Goal: Information Seeking & Learning: Learn about a topic

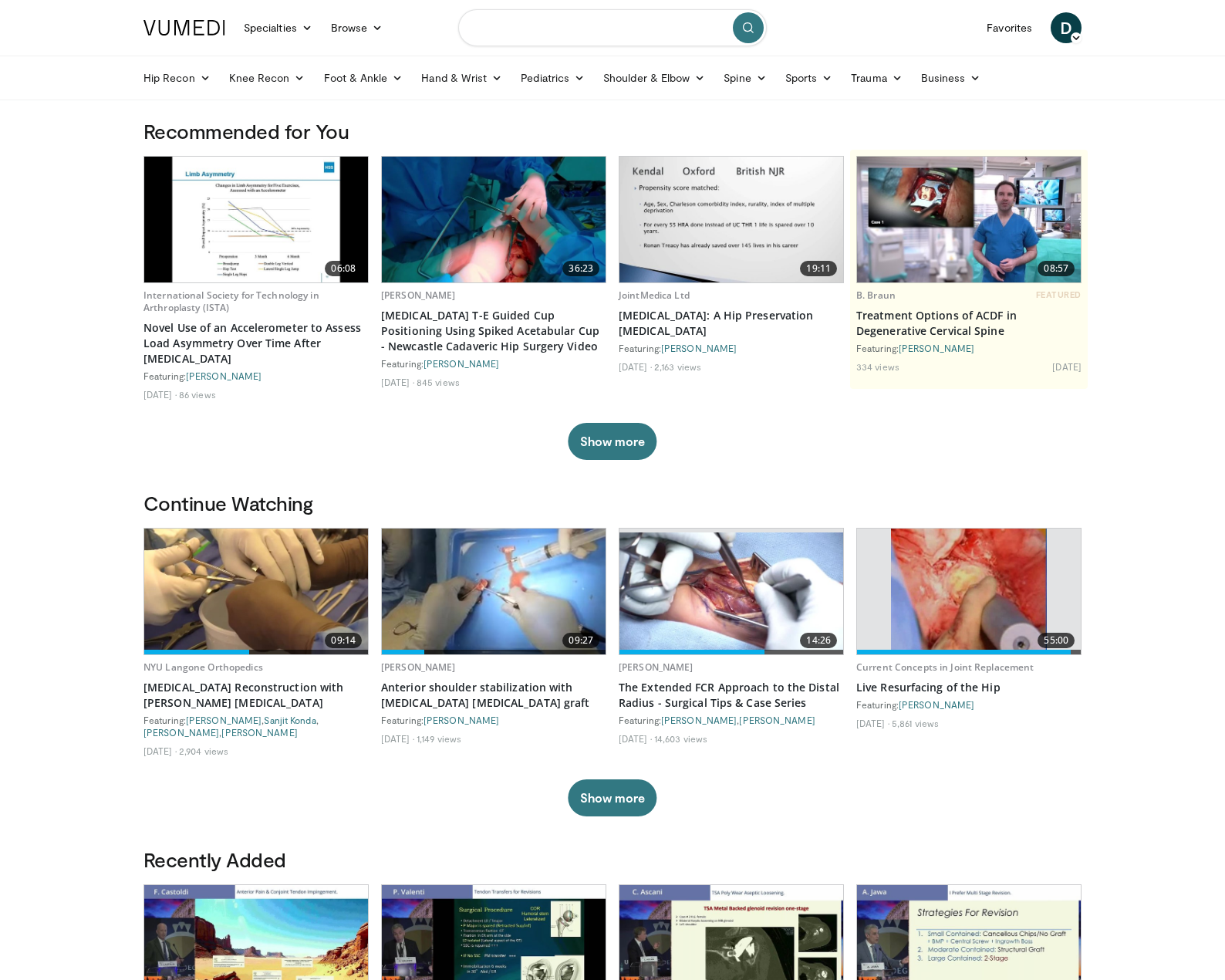
click at [591, 21] on input "Search topics, interventions" at bounding box center [612, 27] width 308 height 37
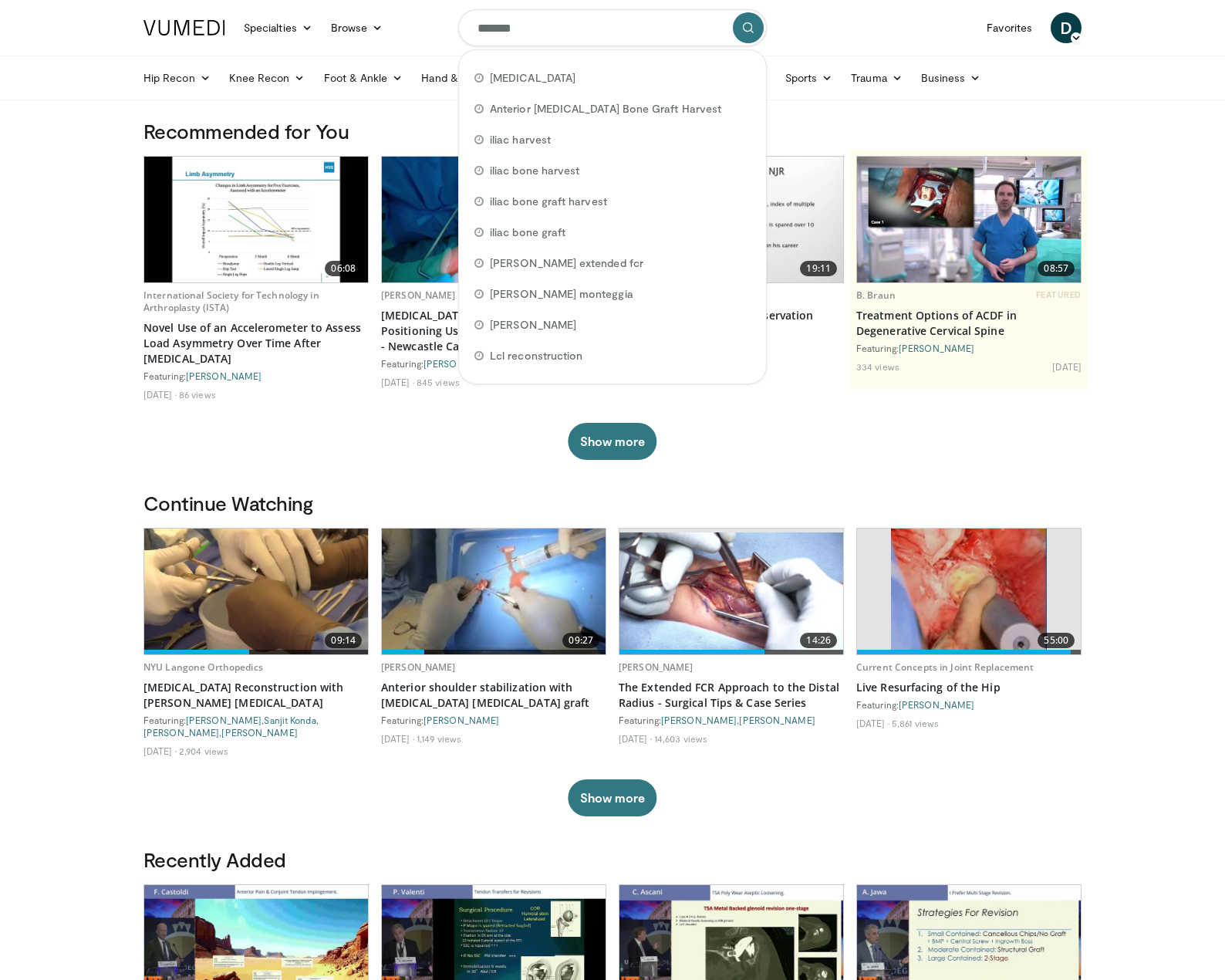
type input "********"
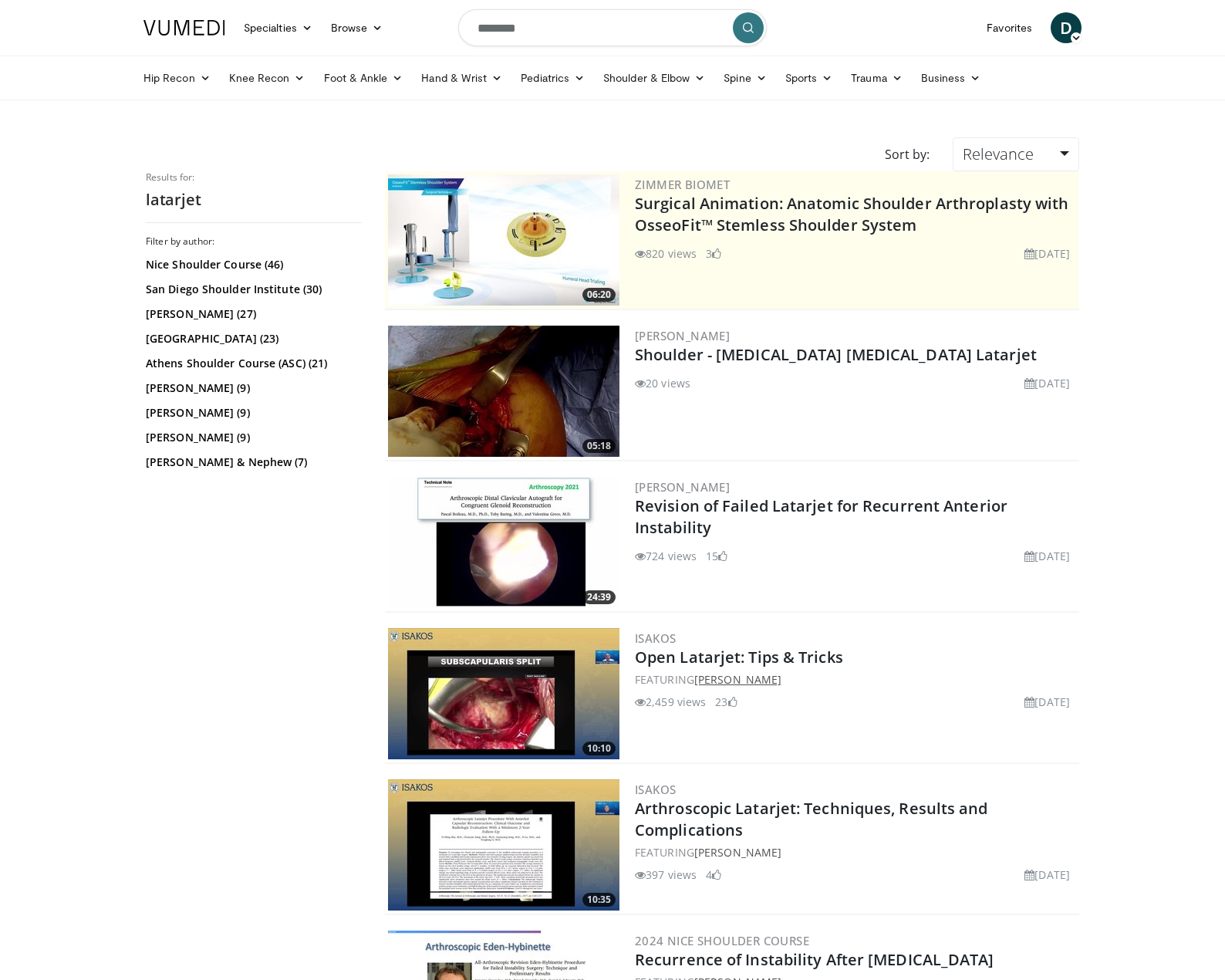
scroll to position [77, 0]
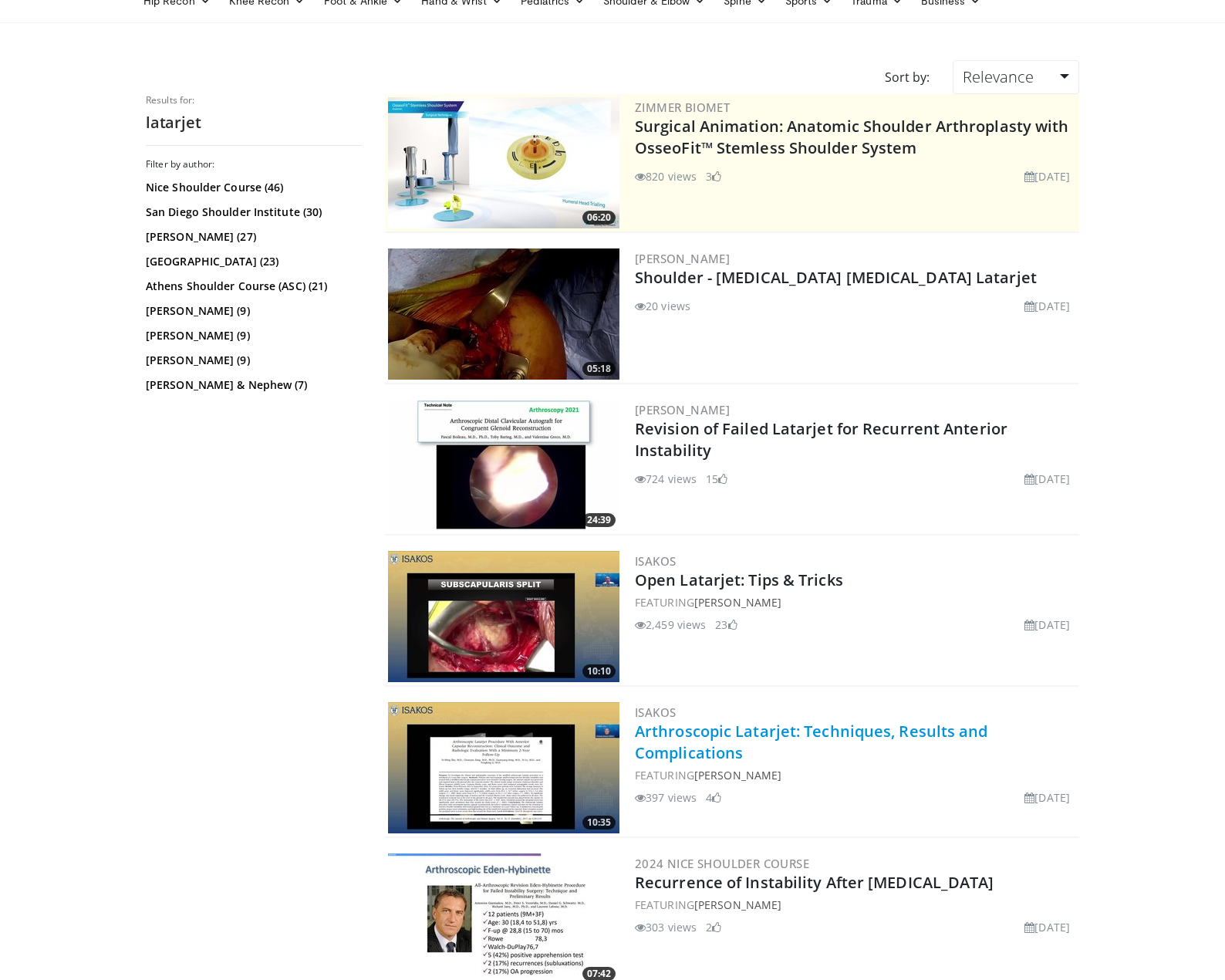
click at [760, 736] on link "Arthroscopic Latarjet: Techniques, Results and Complications" at bounding box center [812, 742] width 354 height 43
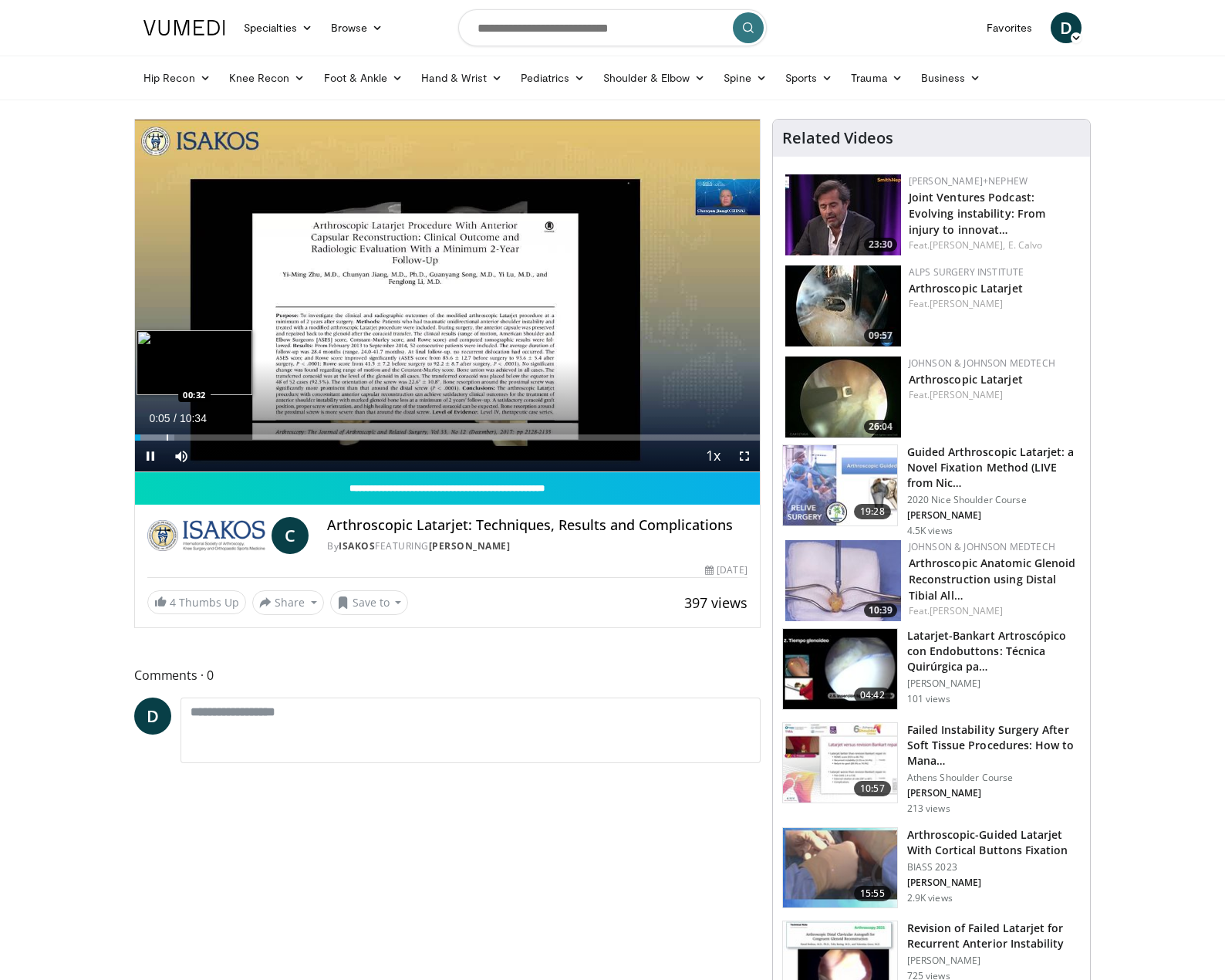
click at [165, 437] on div "Loaded : 6.24% 00:05 00:32" at bounding box center [447, 437] width 624 height 6
click at [180, 436] on div "Loaded : 10.93% 00:30 00:47" at bounding box center [447, 437] width 624 height 6
click at [208, 433] on div "Loaded : 17.18% 01:14 01:14" at bounding box center [447, 432] width 624 height 15
click at [235, 434] on div "Progress Bar" at bounding box center [236, 437] width 2 height 6
click at [257, 434] on div "Progress Bar" at bounding box center [256, 437] width 2 height 6
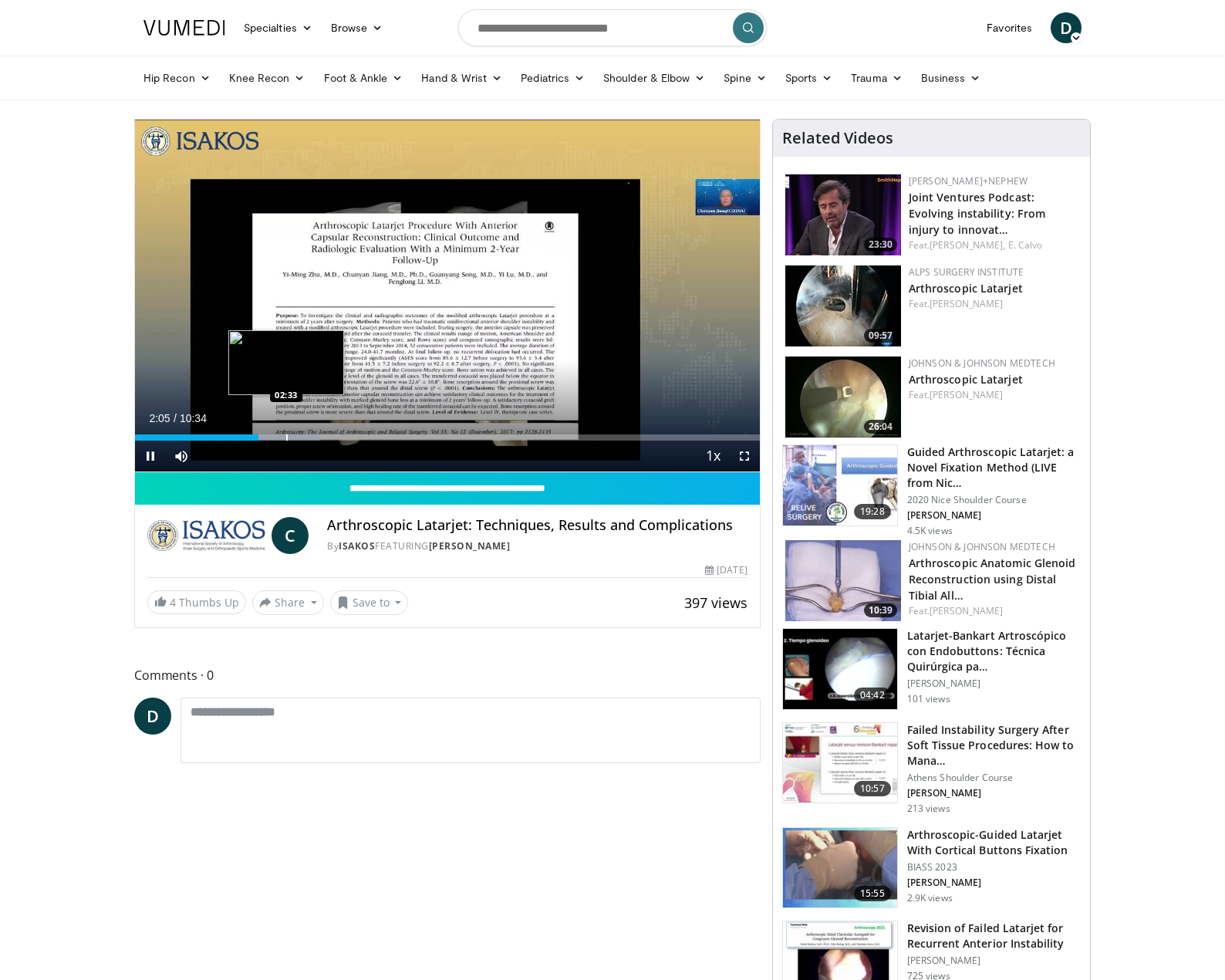
click at [285, 436] on div "Progress Bar" at bounding box center [274, 437] width 91 height 6
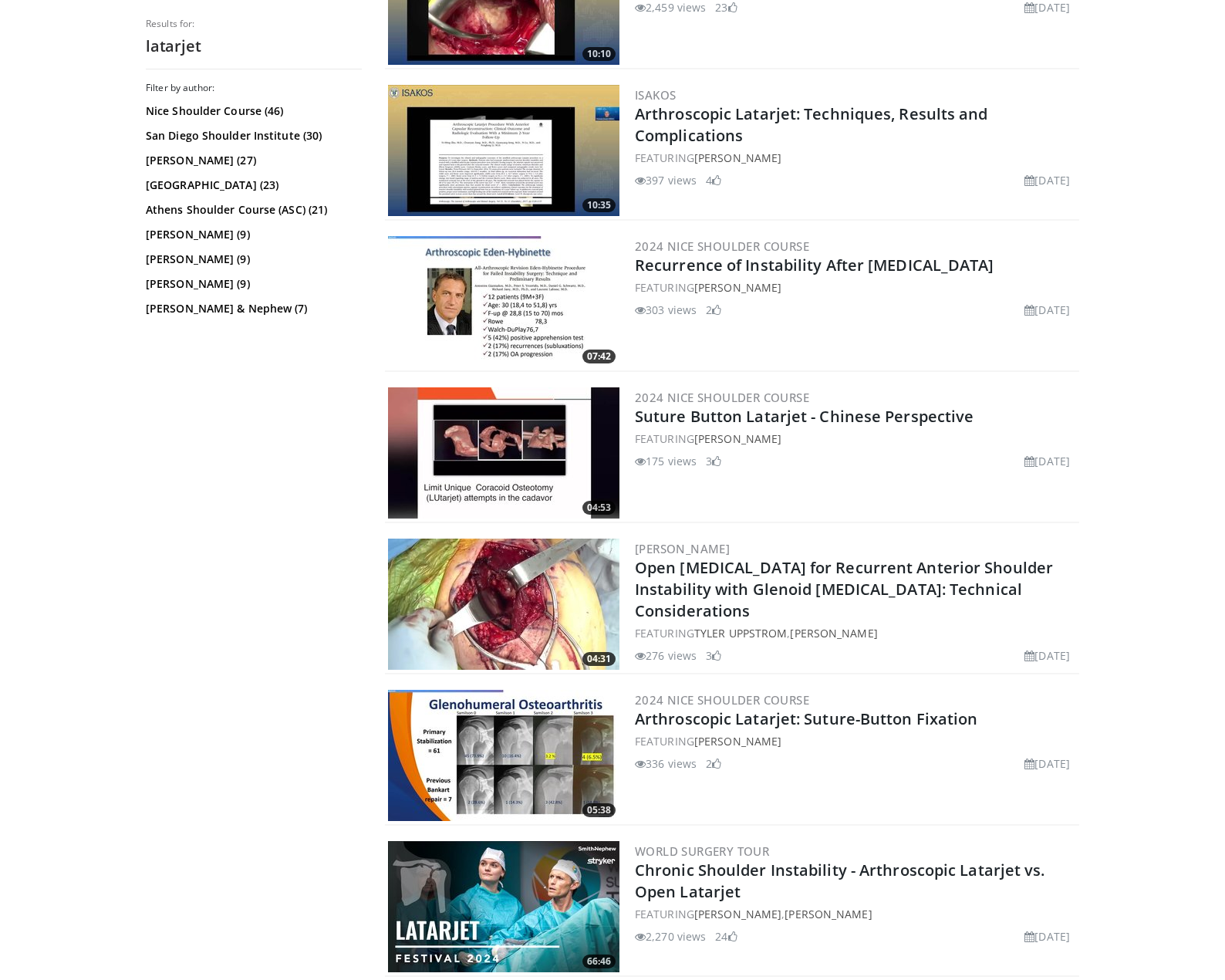
scroll to position [772, 0]
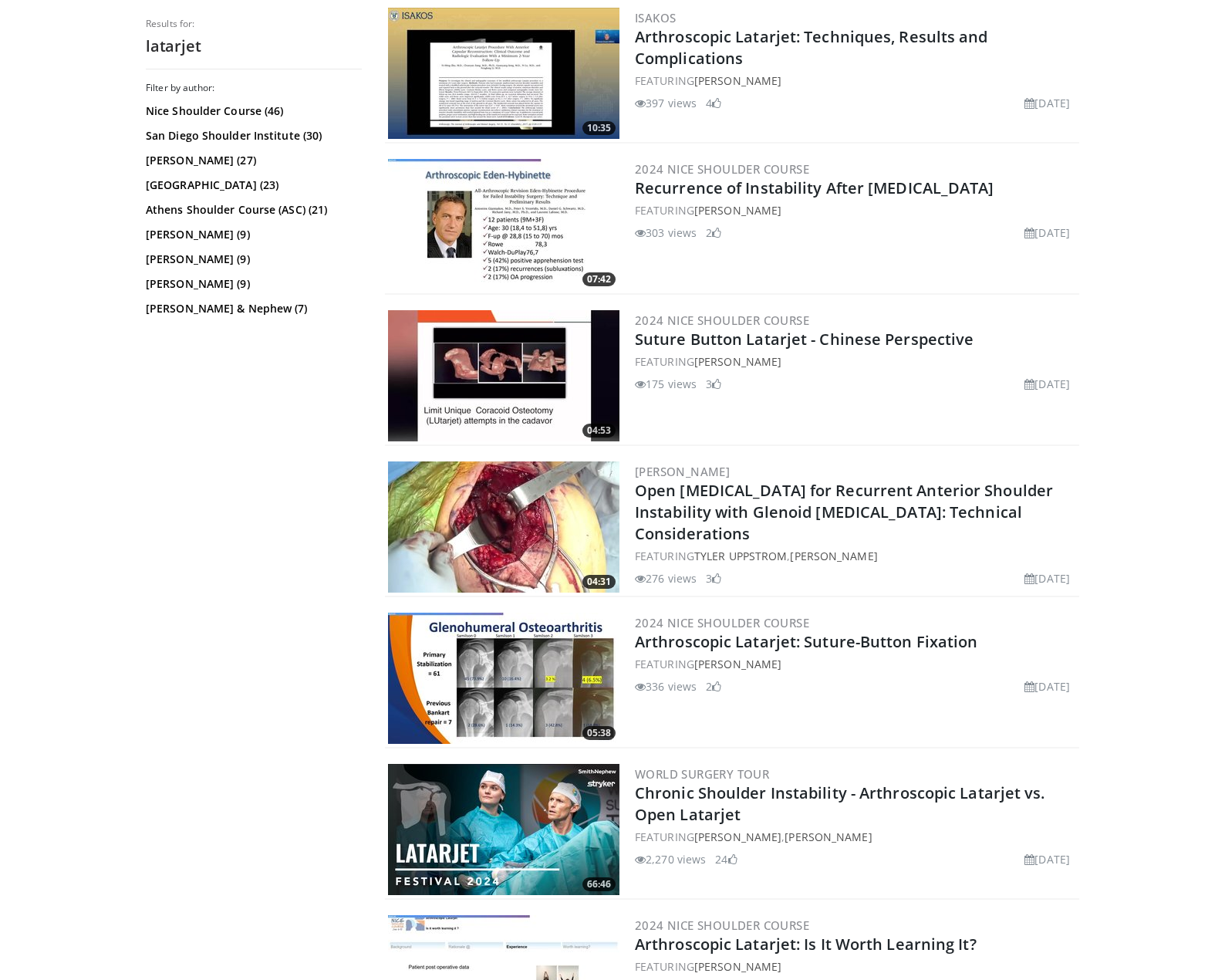
click at [349, 522] on div "Filter by author: Nice Shoulder Course (46) San Diego Shoulder Institute (30) P…" at bounding box center [254, 525] width 216 height 888
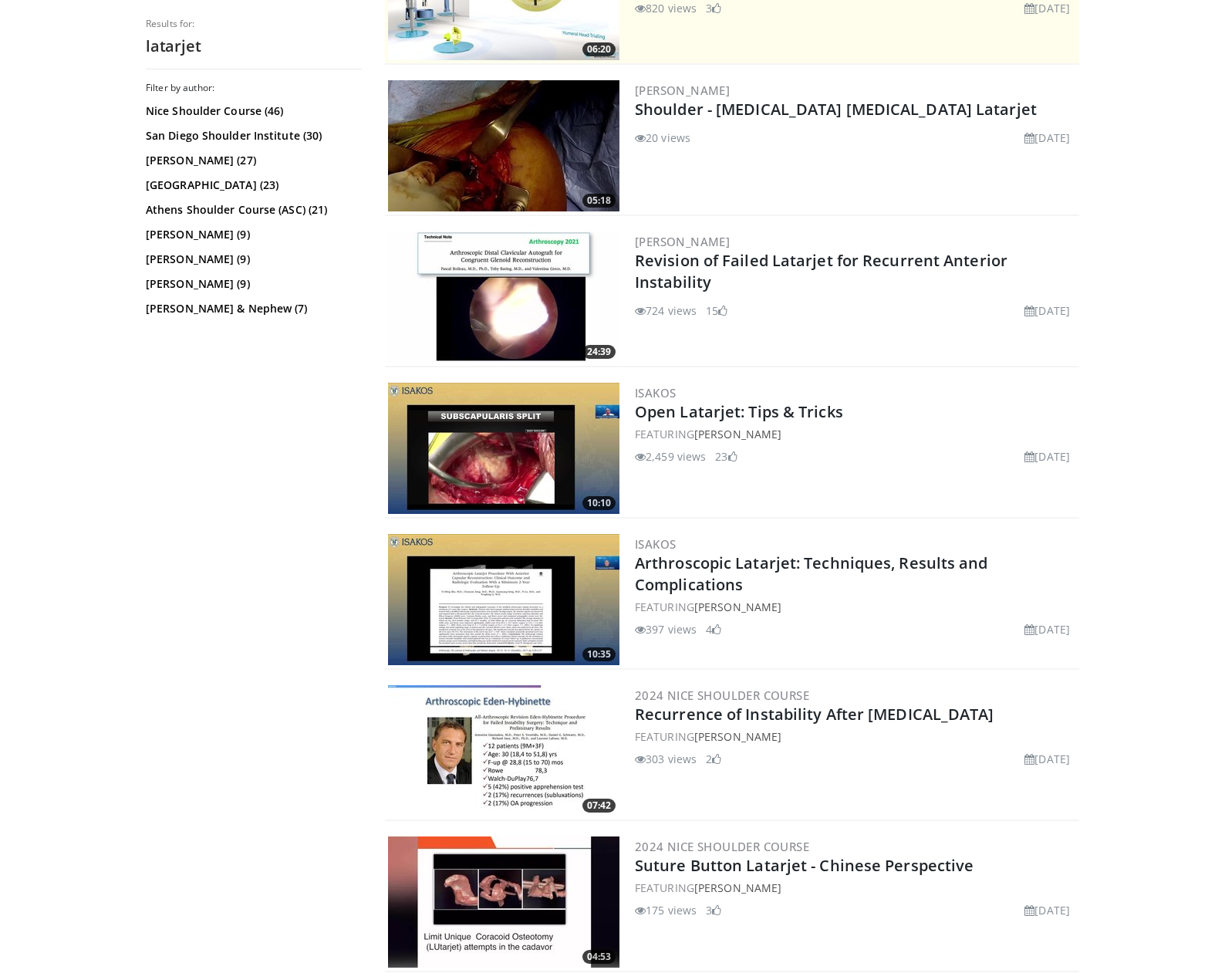
scroll to position [232, 0]
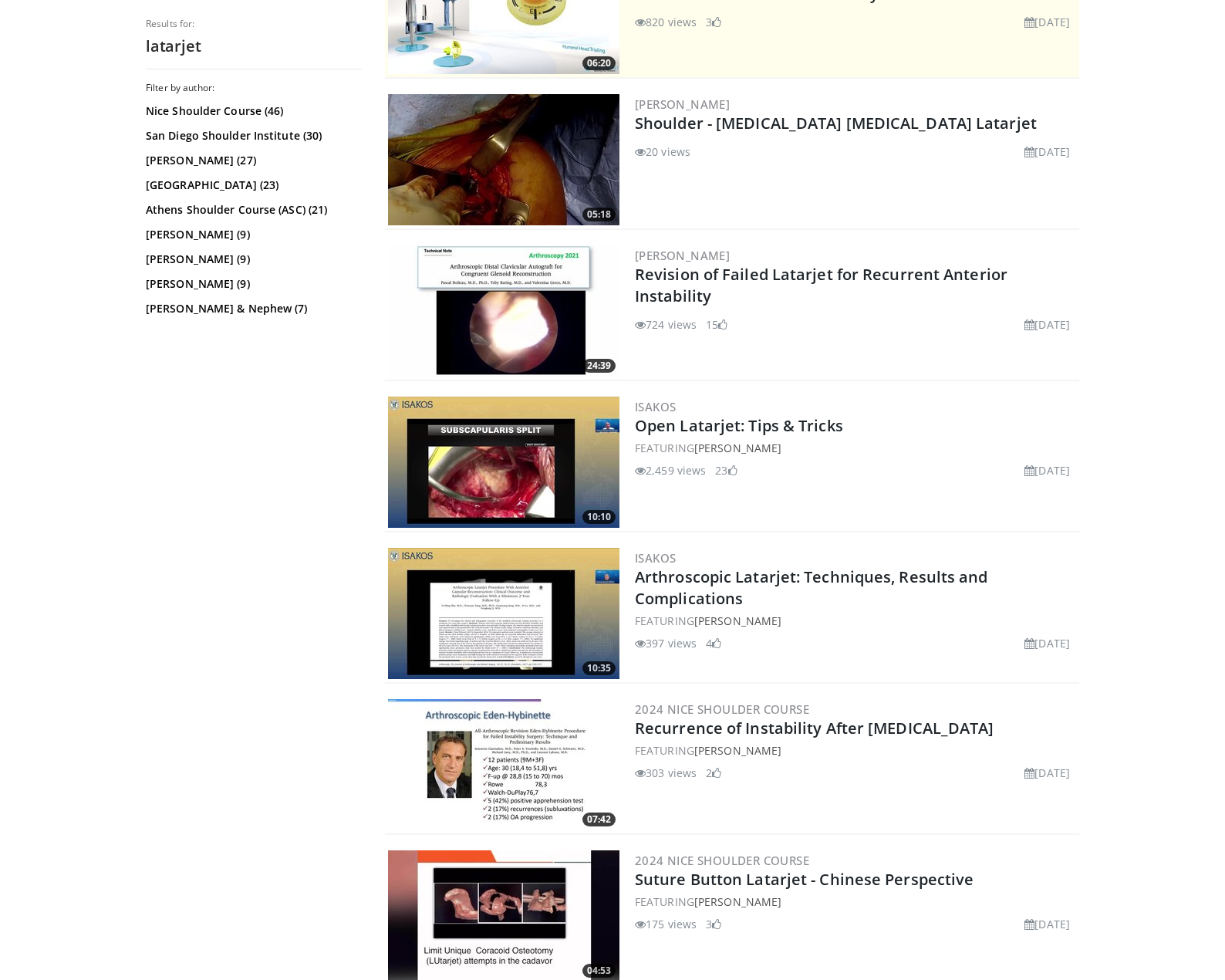
click at [502, 479] on img at bounding box center [503, 462] width 232 height 132
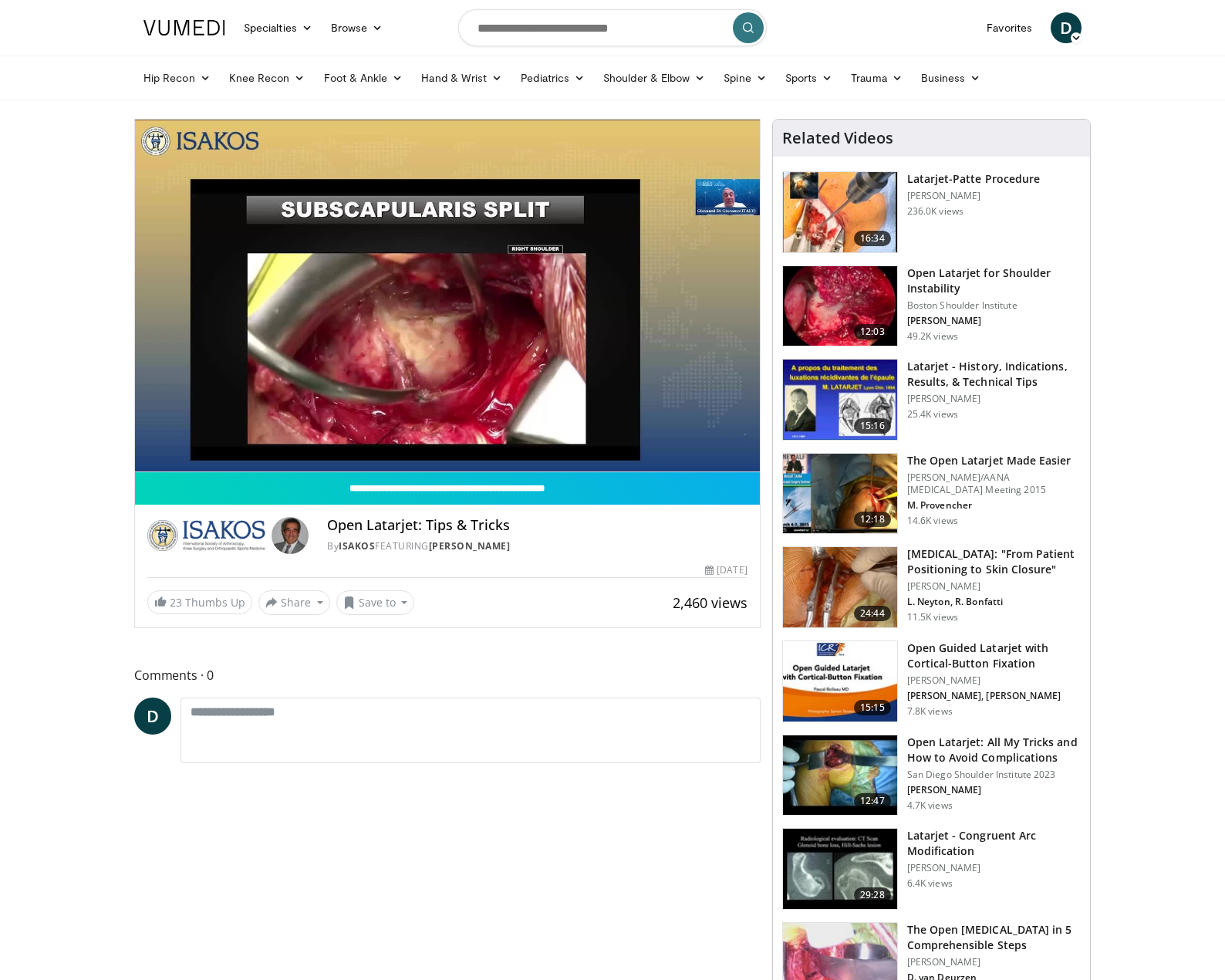
click at [936, 268] on h3 "Open Latarjet for Shoulder Instability" at bounding box center [993, 281] width 173 height 31
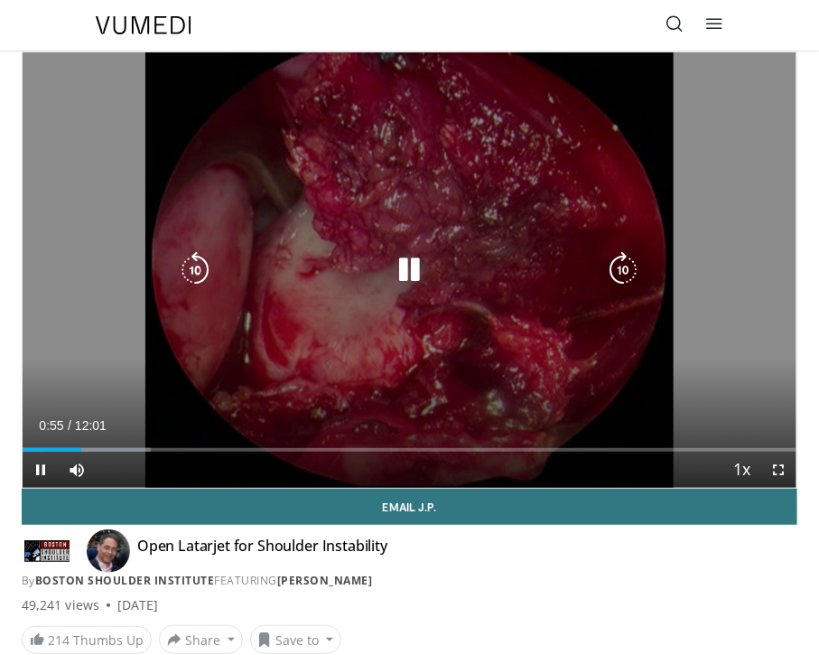
click at [411, 271] on icon "Video Player" at bounding box center [410, 270] width 36 height 36
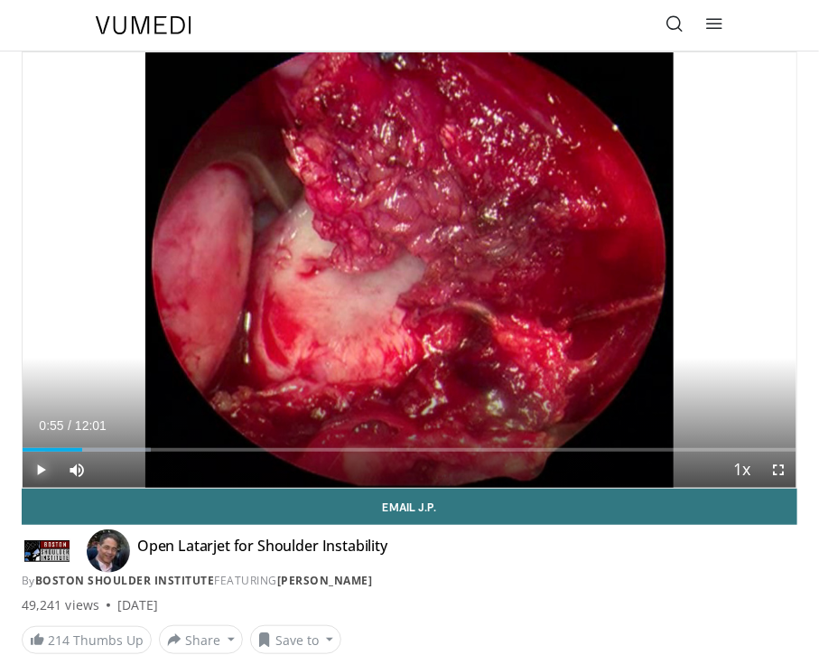
click at [27, 473] on span "Video Player" at bounding box center [41, 470] width 36 height 36
click at [36, 472] on span "Video Player" at bounding box center [41, 470] width 36 height 36
click at [49, 469] on span "Video Player" at bounding box center [41, 470] width 36 height 36
click at [44, 471] on span "Video Player" at bounding box center [41, 470] width 36 height 36
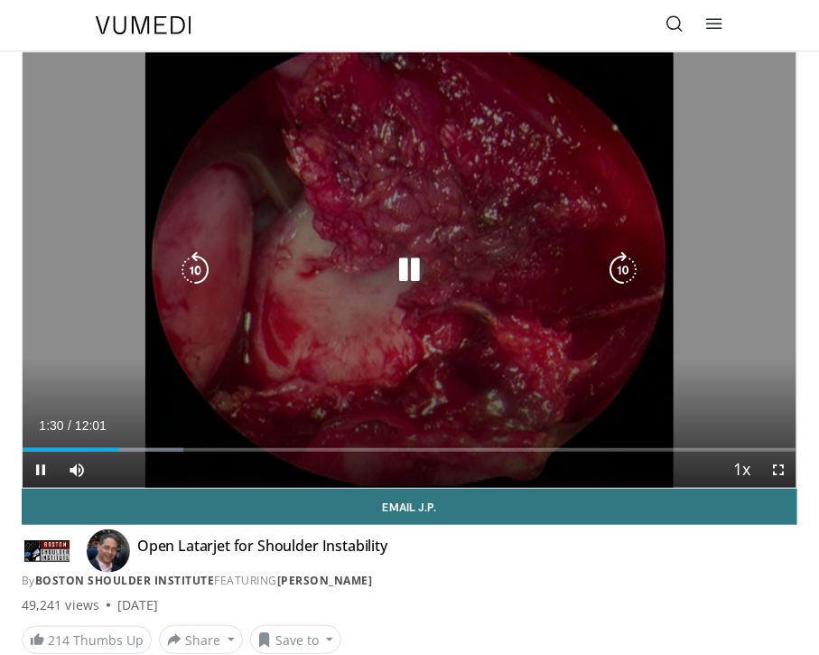
click at [198, 266] on icon "Video Player" at bounding box center [195, 270] width 36 height 36
click at [409, 269] on icon "Video Player" at bounding box center [410, 270] width 36 height 36
click at [411, 263] on icon "Video Player" at bounding box center [410, 270] width 36 height 36
click at [415, 271] on icon "Video Player" at bounding box center [410, 270] width 36 height 36
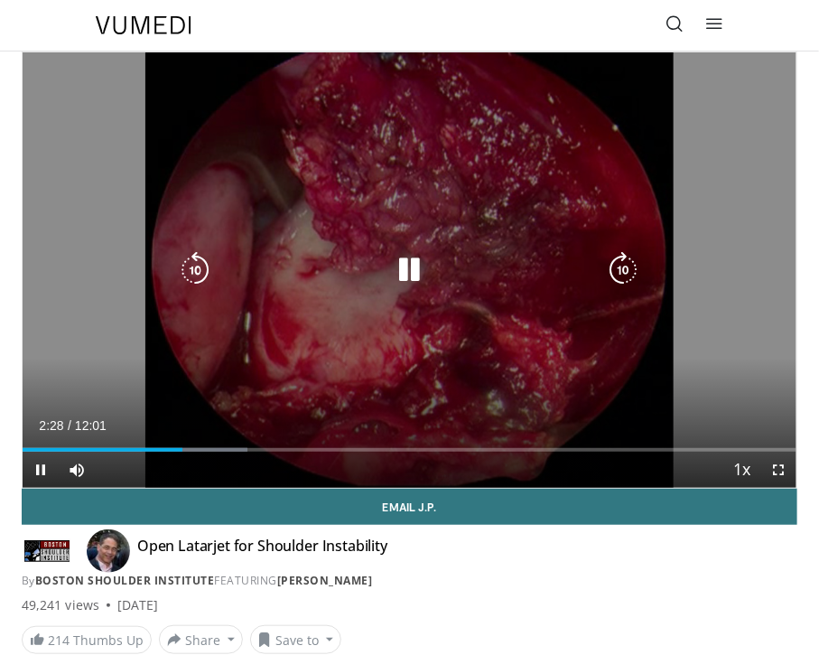
click at [416, 280] on icon "Video Player" at bounding box center [410, 270] width 36 height 36
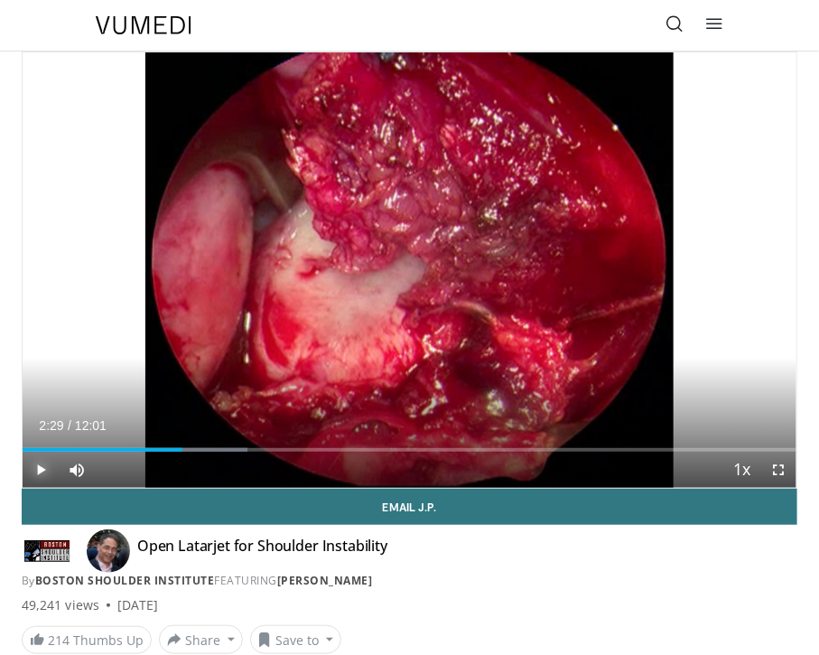
click at [42, 467] on span "Video Player" at bounding box center [41, 470] width 36 height 36
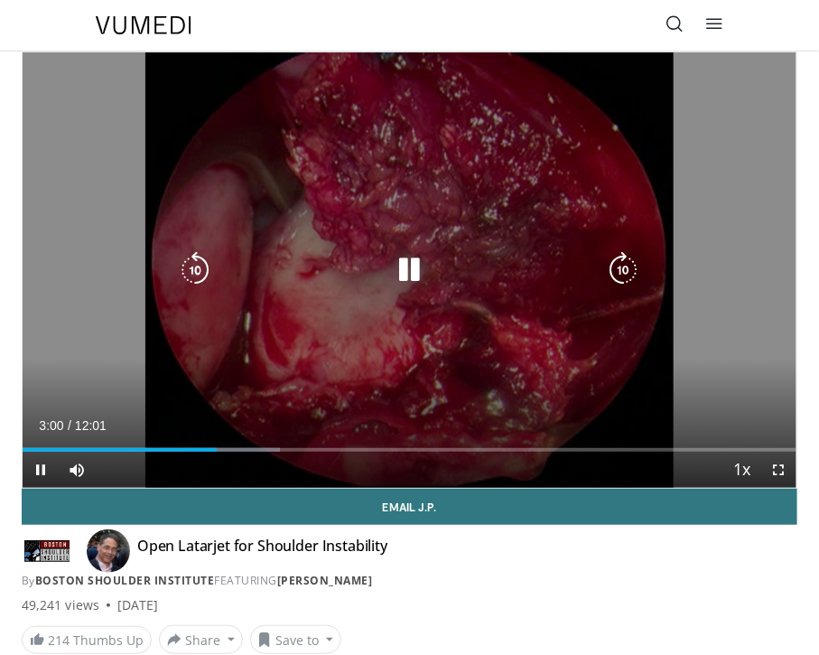
click at [412, 271] on icon "Video Player" at bounding box center [410, 270] width 36 height 36
click at [203, 268] on icon "Video Player" at bounding box center [195, 270] width 36 height 36
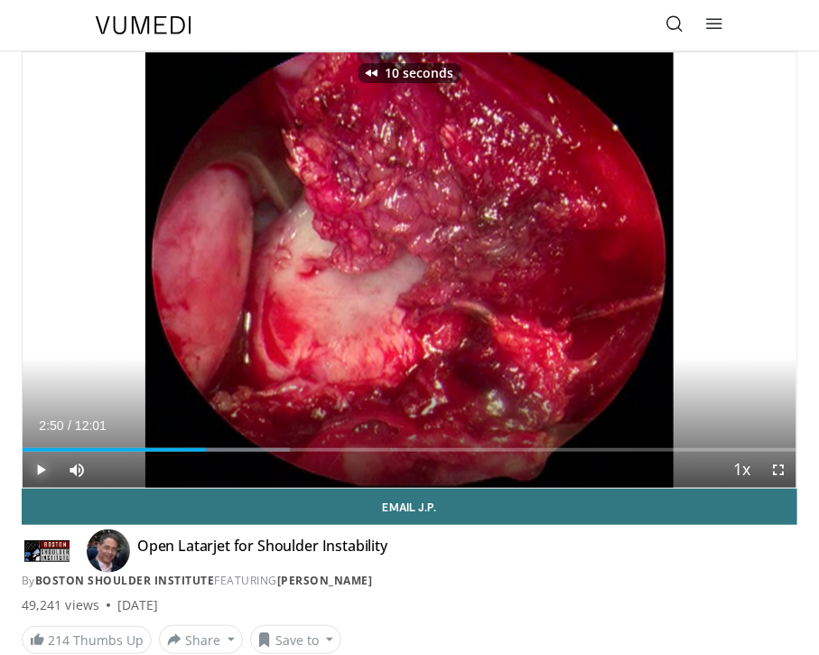
click at [46, 466] on span "Video Player" at bounding box center [41, 470] width 36 height 36
click at [44, 469] on span "Video Player" at bounding box center [41, 470] width 36 height 36
click at [38, 471] on span "Video Player" at bounding box center [41, 470] width 36 height 36
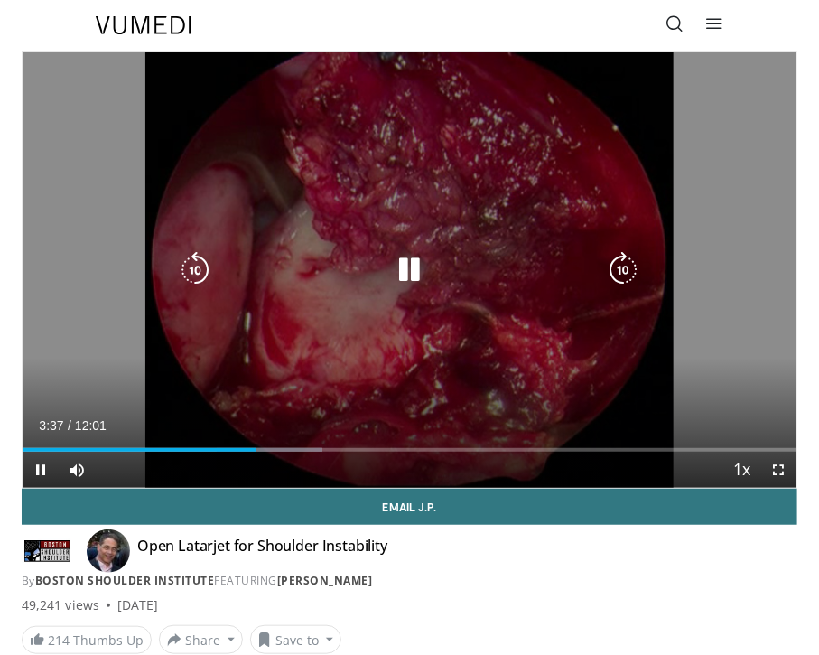
click at [407, 266] on icon "Video Player" at bounding box center [410, 270] width 36 height 36
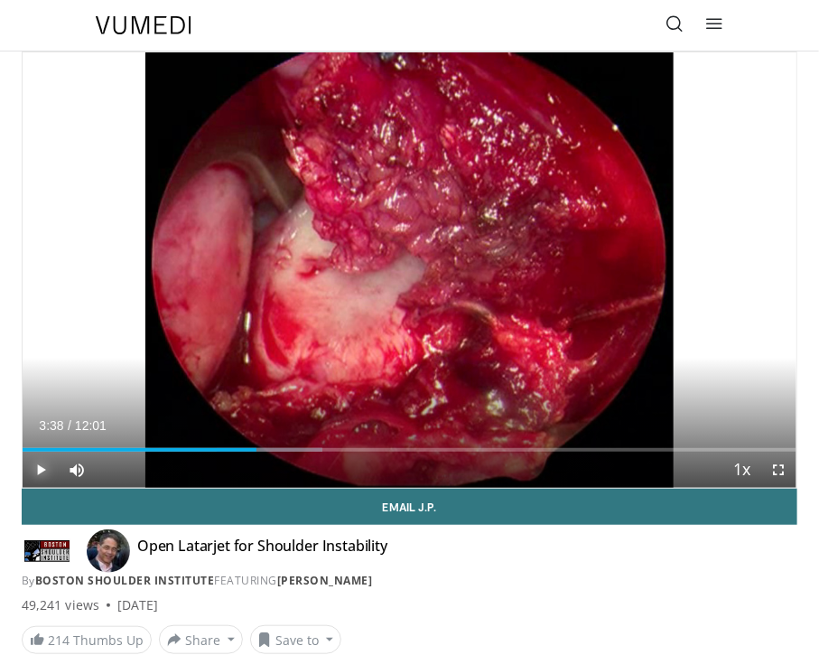
click at [44, 473] on span "Video Player" at bounding box center [41, 470] width 36 height 36
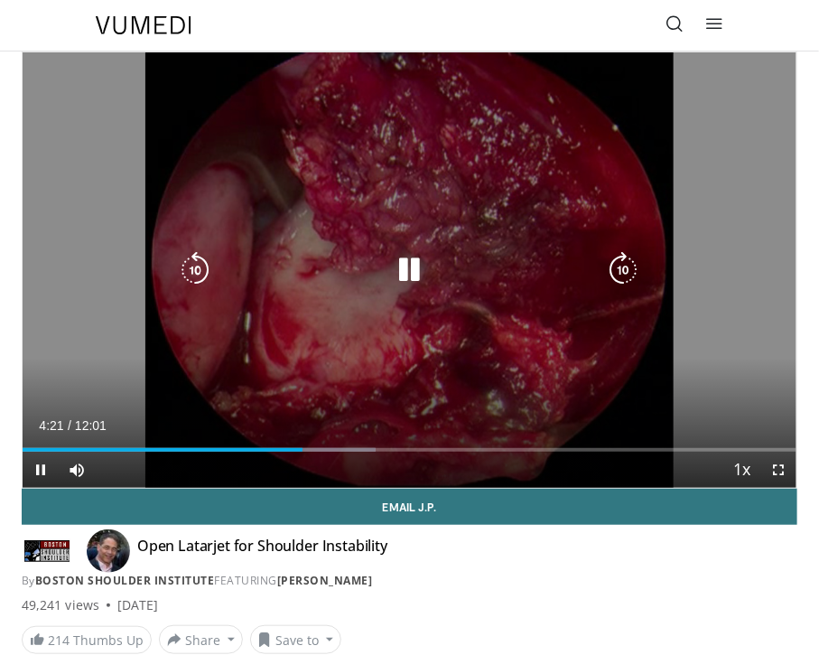
click at [424, 271] on icon "Video Player" at bounding box center [410, 270] width 36 height 36
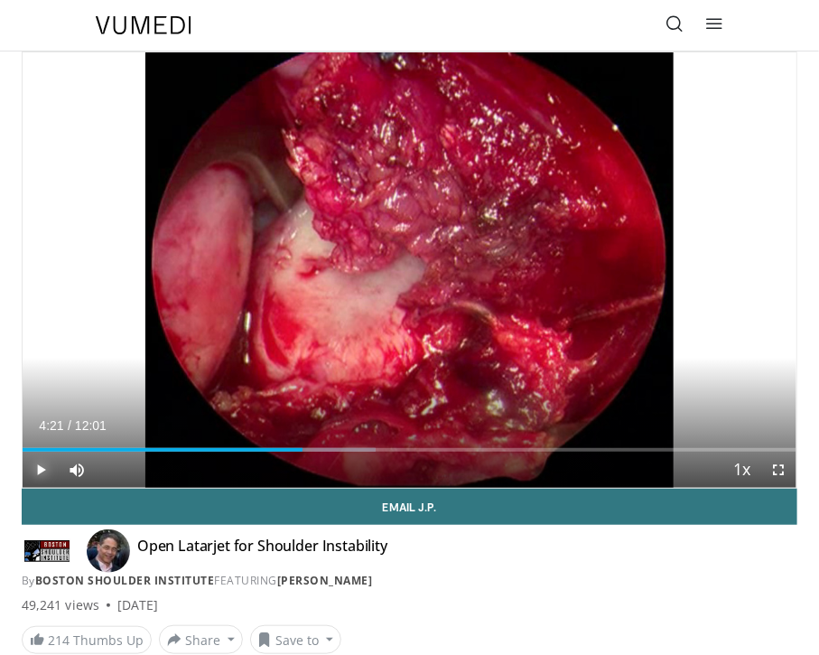
click at [36, 469] on span "Video Player" at bounding box center [41, 470] width 36 height 36
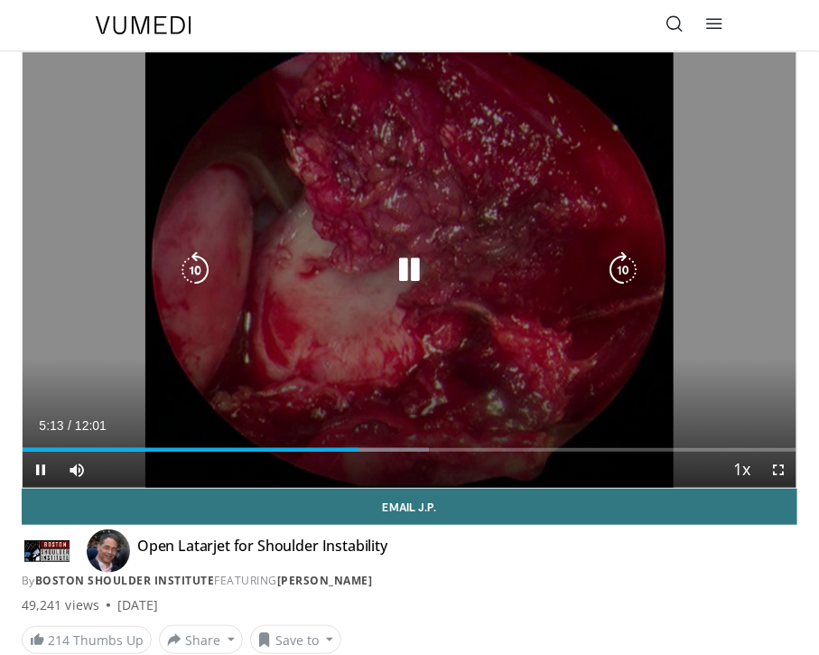
click at [200, 269] on icon "Video Player" at bounding box center [195, 270] width 36 height 36
click at [407, 269] on icon "Video Player" at bounding box center [410, 270] width 36 height 36
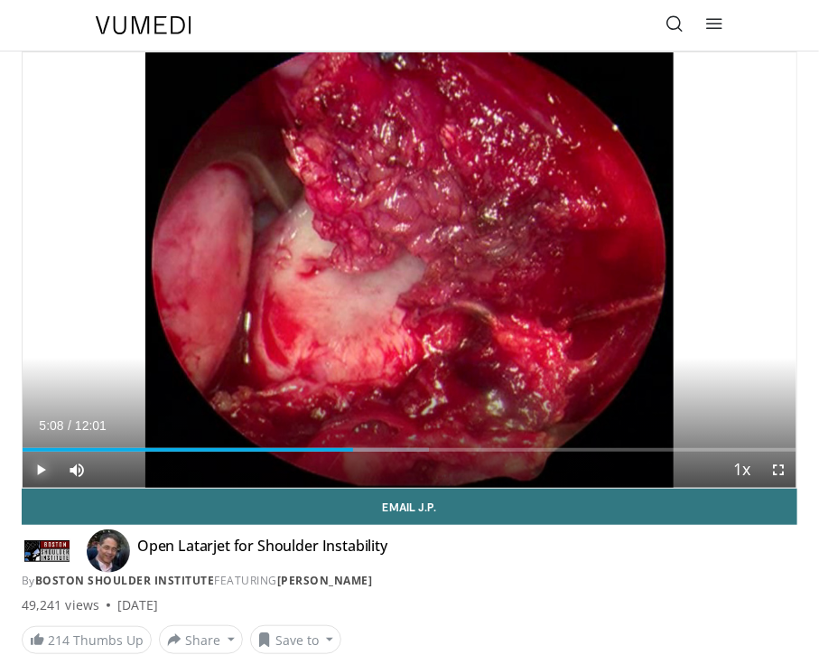
click at [46, 477] on span "Video Player" at bounding box center [41, 470] width 36 height 36
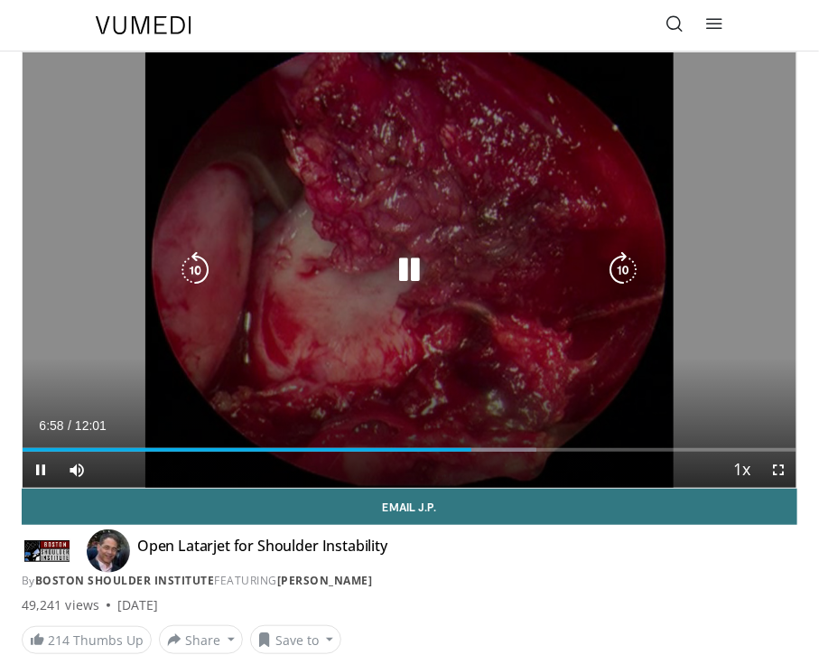
click at [408, 266] on icon "Video Player" at bounding box center [410, 270] width 36 height 36
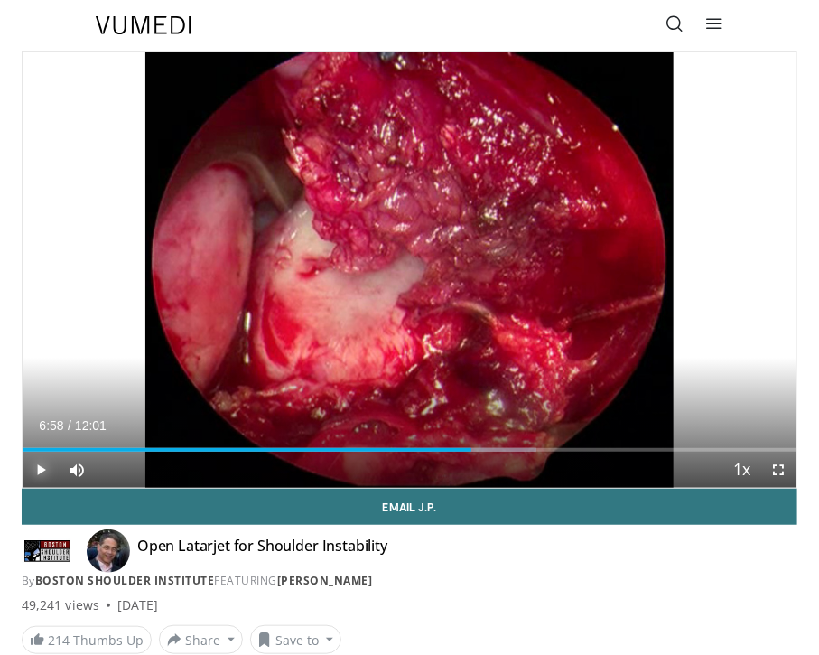
click at [40, 469] on span "Video Player" at bounding box center [41, 470] width 36 height 36
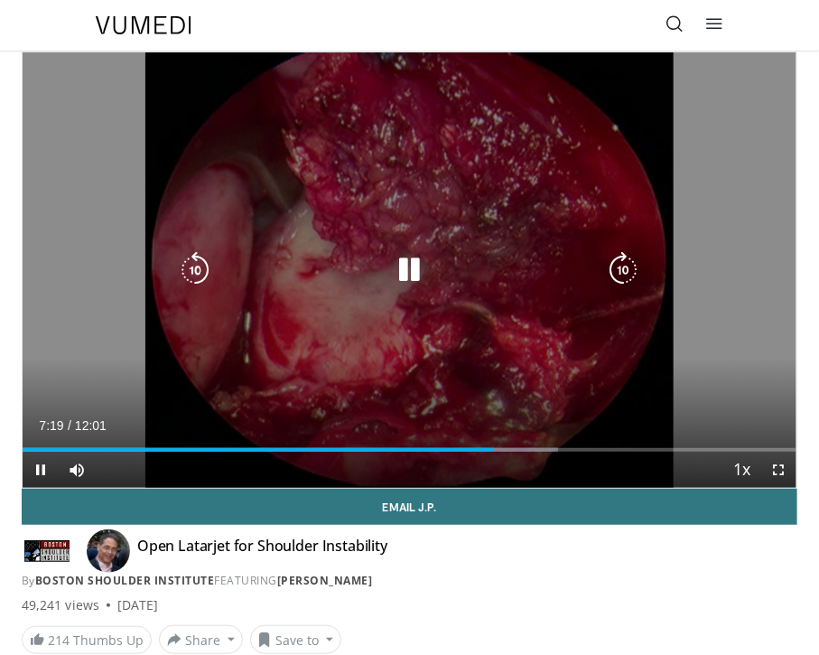
click at [413, 272] on icon "Video Player" at bounding box center [410, 270] width 36 height 36
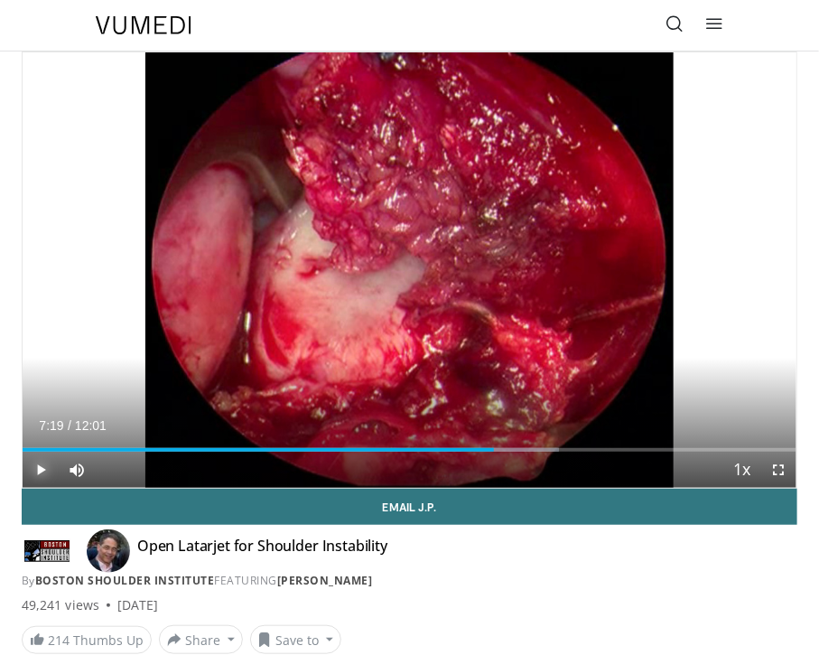
click at [42, 469] on span "Video Player" at bounding box center [41, 470] width 36 height 36
click at [40, 471] on span "Video Player" at bounding box center [41, 470] width 36 height 36
click at [35, 471] on span "Video Player" at bounding box center [41, 470] width 36 height 36
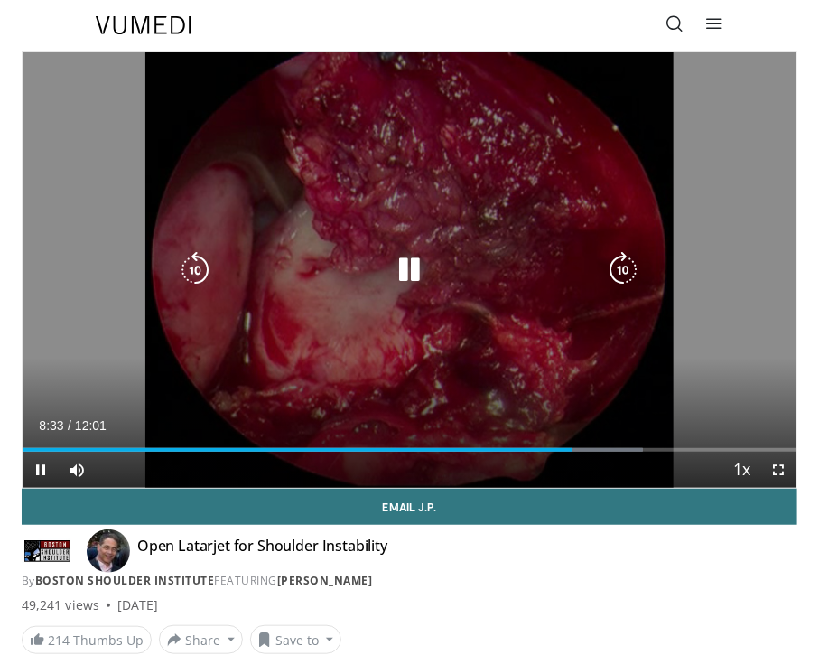
click at [408, 274] on icon "Video Player" at bounding box center [410, 270] width 36 height 36
click at [414, 273] on icon "Video Player" at bounding box center [410, 270] width 36 height 36
click at [408, 275] on icon "Video Player" at bounding box center [410, 270] width 36 height 36
click at [311, 248] on div "10 seconds Tap to unmute" at bounding box center [410, 269] width 774 height 435
click at [417, 267] on icon "Video Player" at bounding box center [410, 270] width 36 height 36
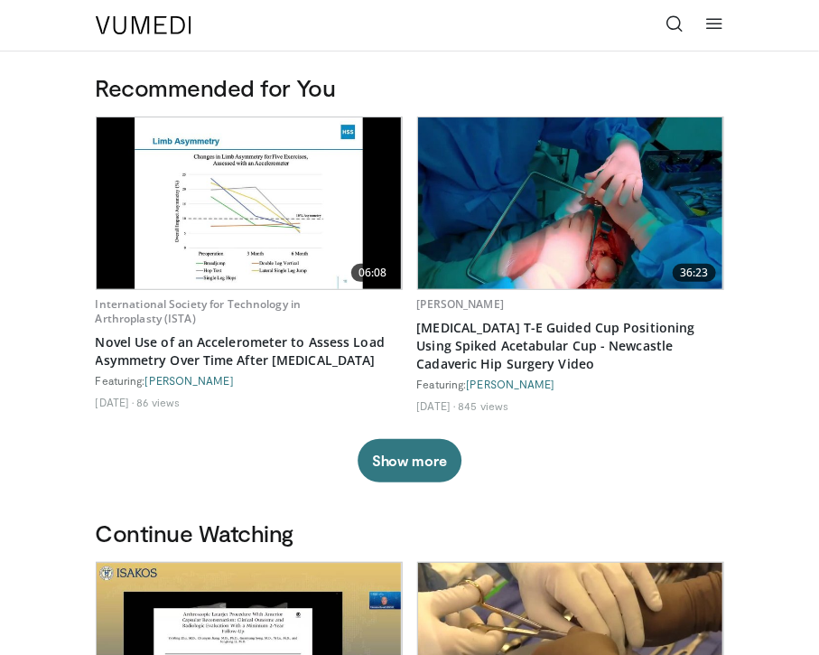
click at [668, 28] on icon at bounding box center [675, 23] width 18 height 18
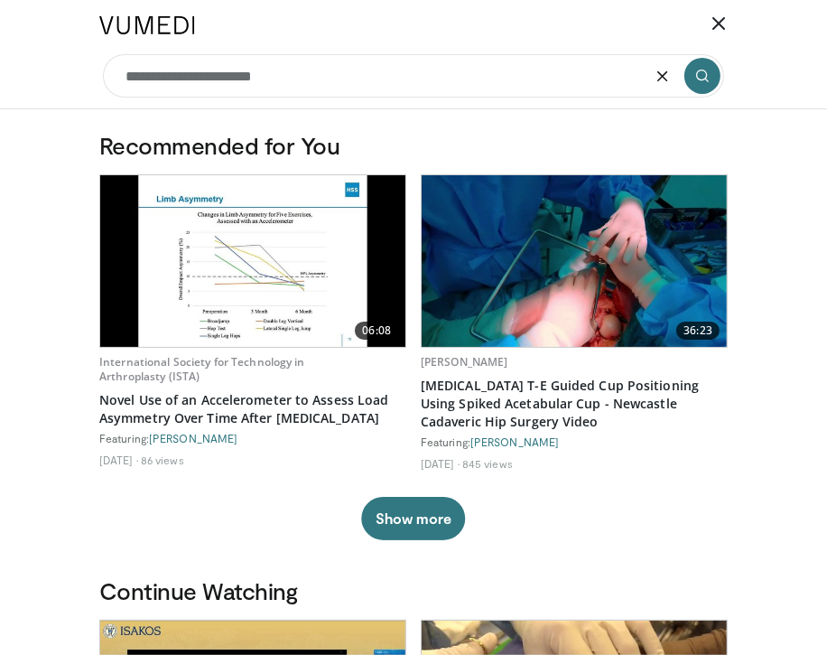
type input "**********"
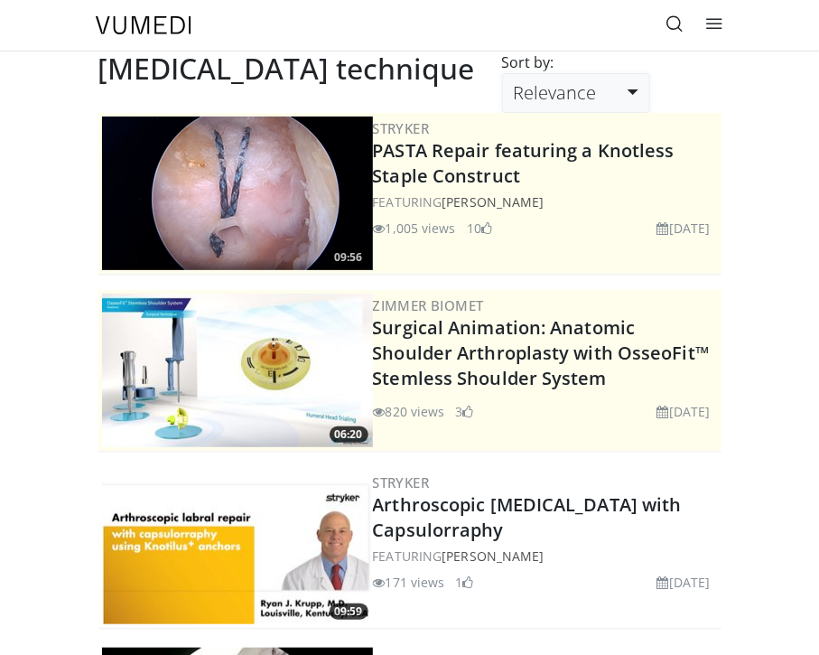
click at [597, 80] on span "Relevance" at bounding box center [555, 92] width 83 height 24
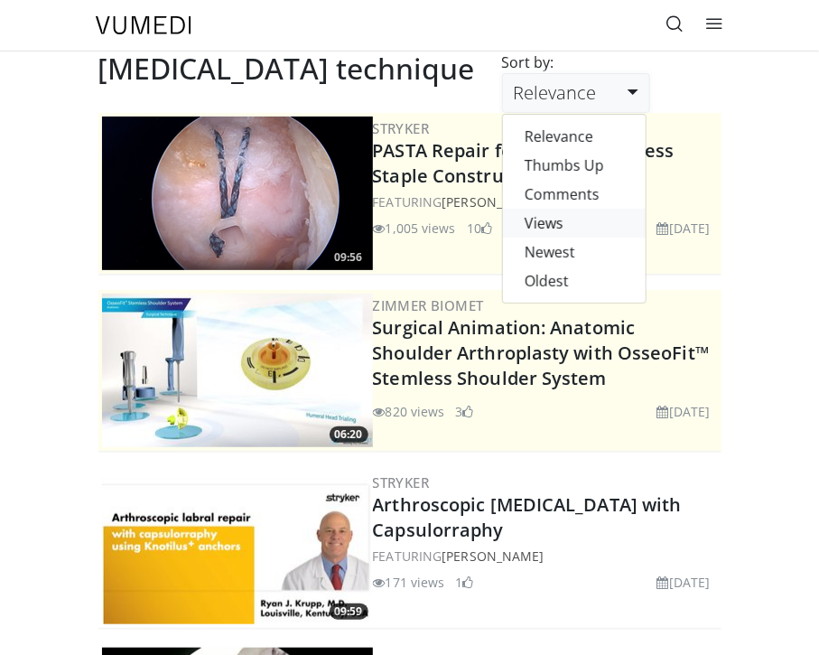
click at [626, 209] on link "Views" at bounding box center [574, 223] width 143 height 29
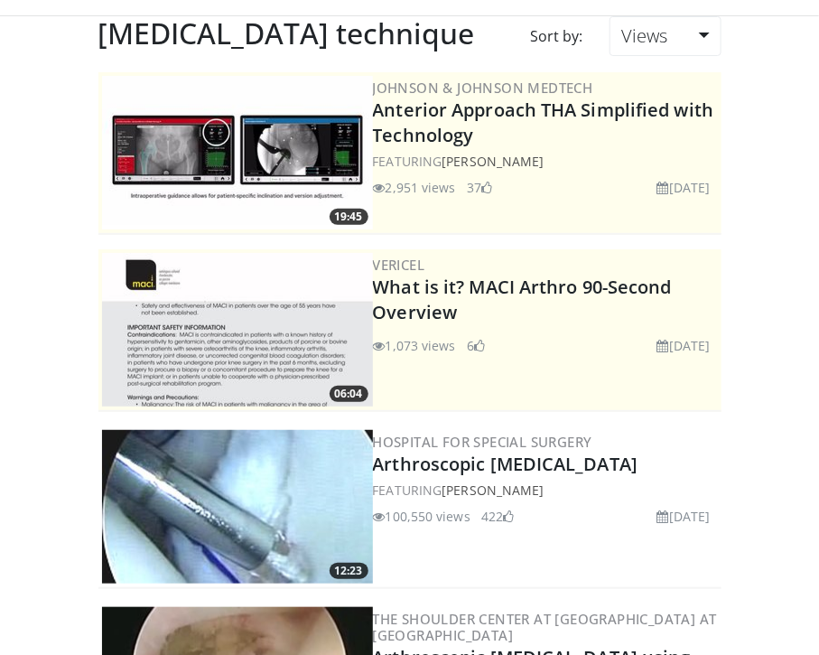
scroll to position [51, 0]
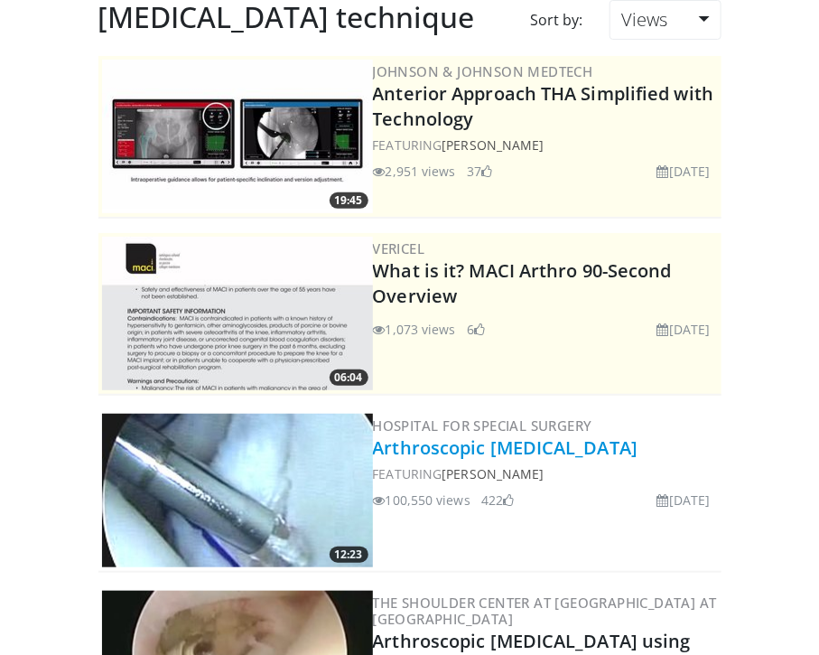
click at [536, 450] on link "Arthroscopic [MEDICAL_DATA]" at bounding box center [506, 447] width 266 height 24
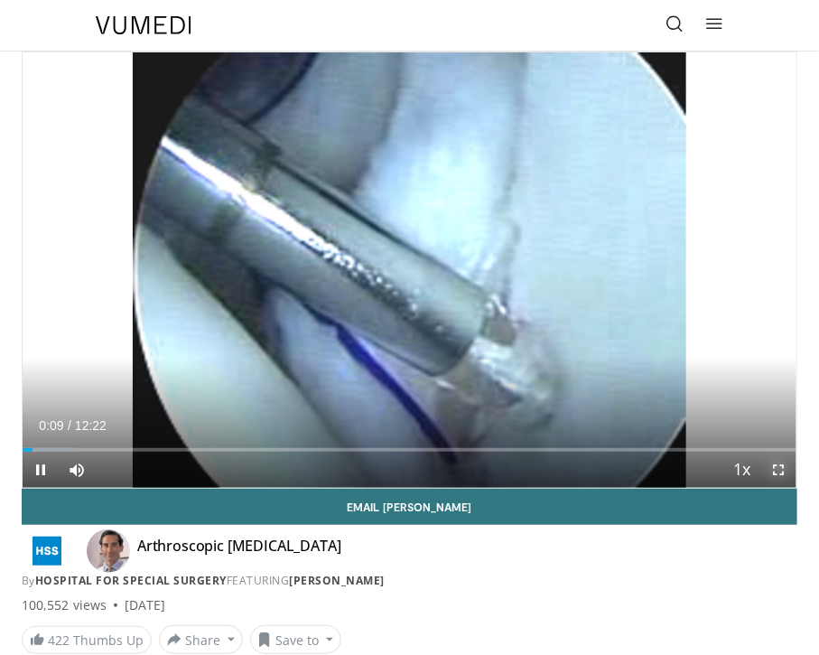
click at [779, 471] on span "Video Player" at bounding box center [778, 470] width 36 height 36
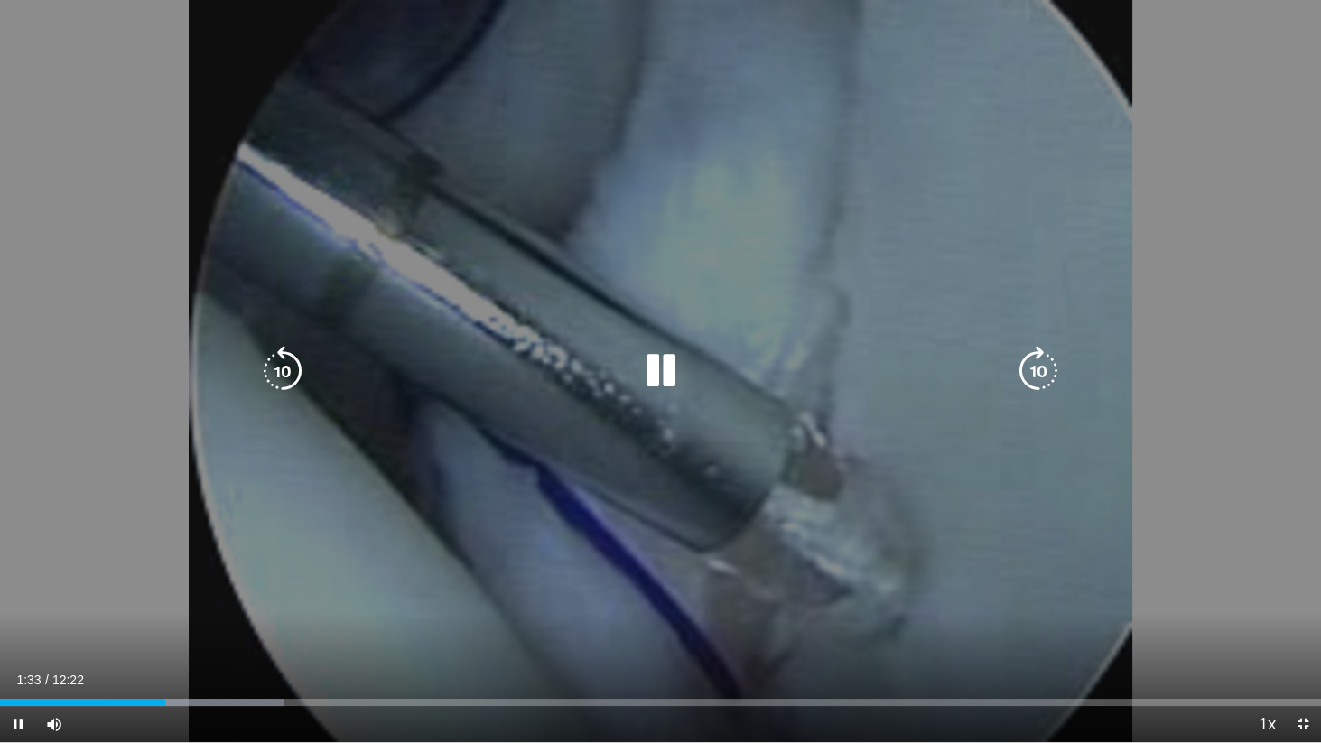
click at [652, 369] on icon "Video Player" at bounding box center [660, 371] width 51 height 51
click at [645, 376] on icon "Video Player" at bounding box center [660, 371] width 51 height 51
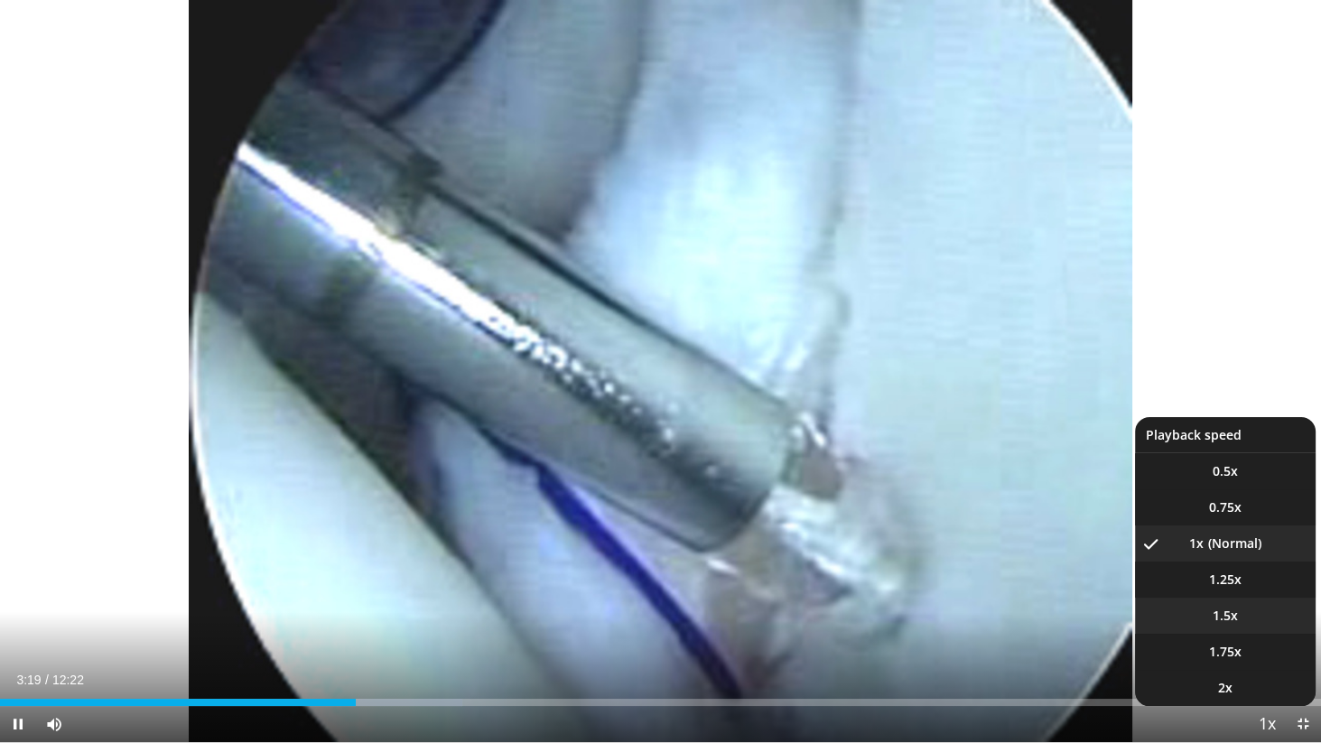
click at [818, 625] on li "1.5x" at bounding box center [1225, 616] width 181 height 36
